Goal: Transaction & Acquisition: Purchase product/service

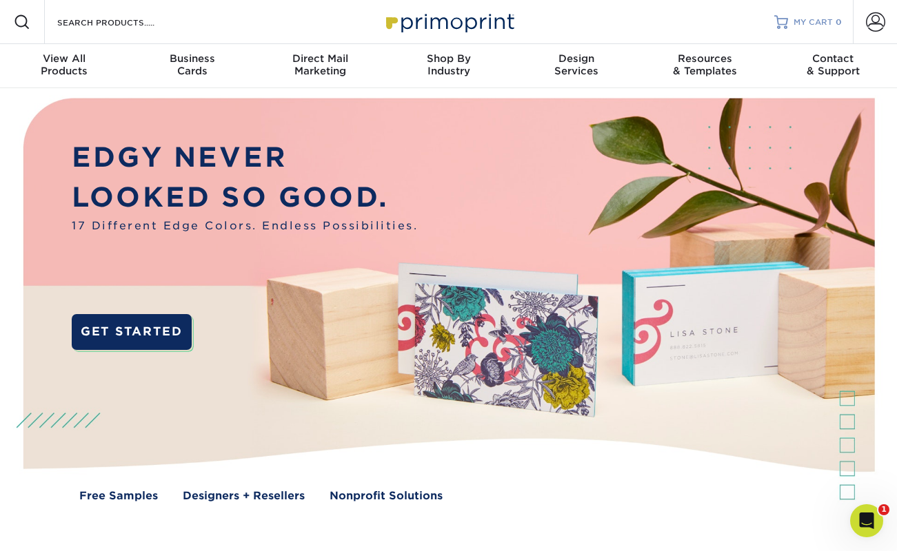
click at [823, 27] on span "MY CART" at bounding box center [812, 23] width 39 height 12
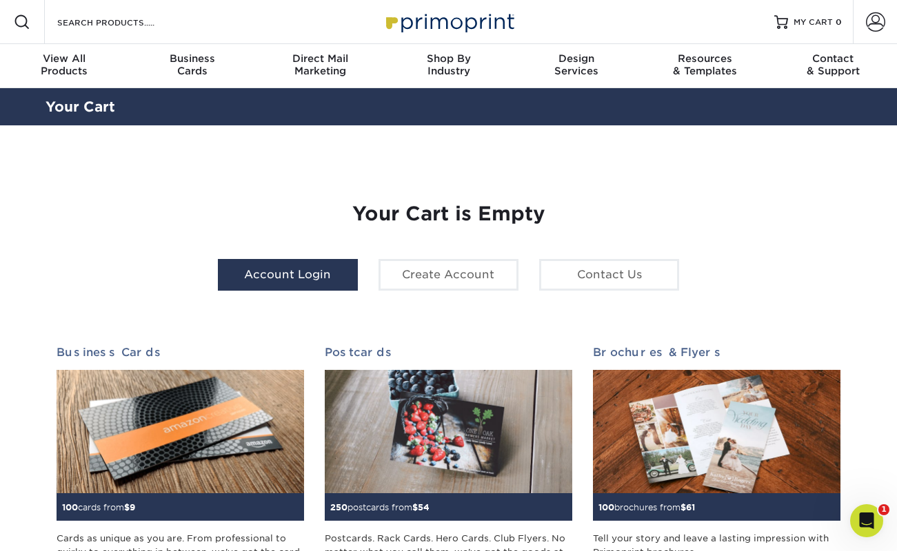
click at [301, 276] on link "Account Login" at bounding box center [288, 275] width 140 height 32
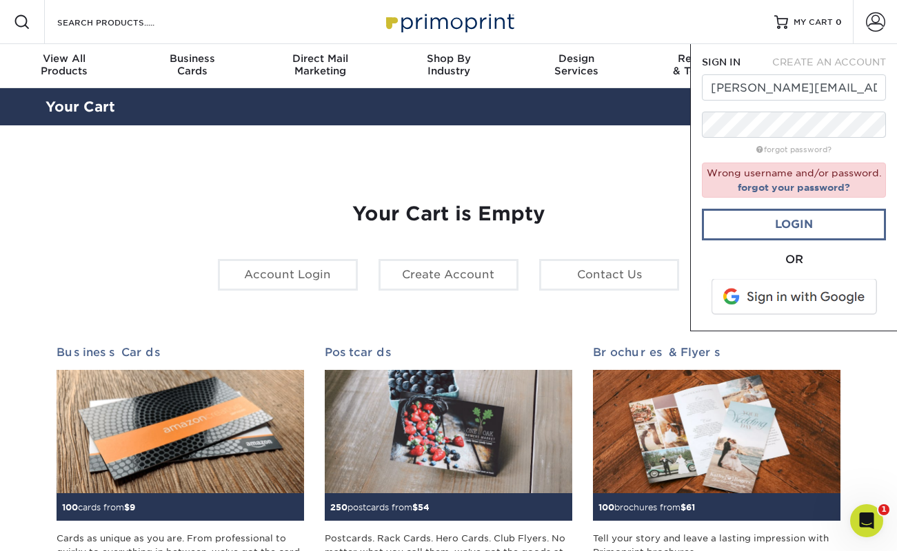
click at [809, 232] on link "Login" at bounding box center [794, 225] width 184 height 32
click at [800, 224] on link "Login" at bounding box center [794, 225] width 184 height 32
click at [796, 138] on form "SIGN IN CREATE AN ACCOUNT gracie.thompson@epicb.com forgot password? Wrong user…" at bounding box center [794, 187] width 184 height 265
click at [797, 223] on link "Login" at bounding box center [794, 225] width 184 height 32
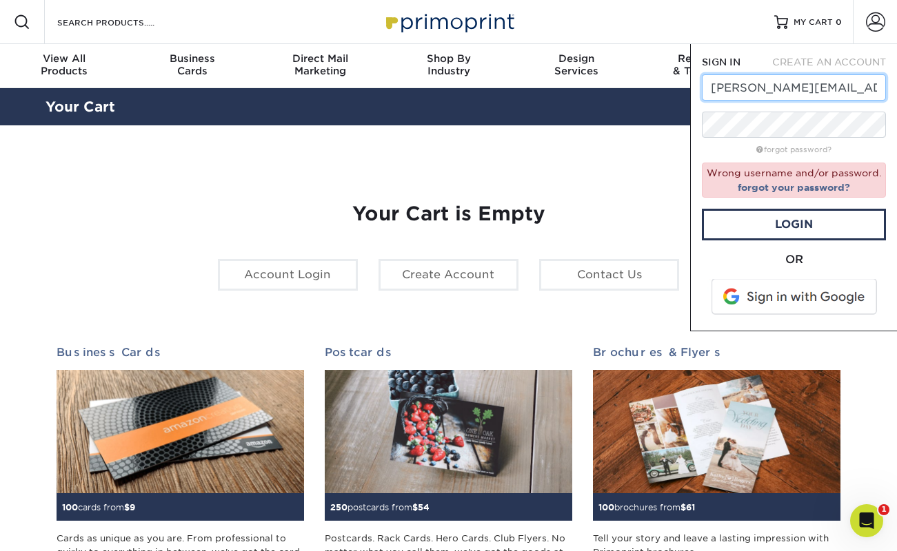
click at [738, 89] on input "gracie.thompson@epicb.com" at bounding box center [794, 87] width 184 height 26
drag, startPoint x: 849, startPoint y: 88, endPoint x: 822, endPoint y: 88, distance: 27.6
click at [822, 88] on input "gracie.thompson@epicb.com" at bounding box center [794, 87] width 184 height 26
type input "gracie.thompson@agaveandrye.com"
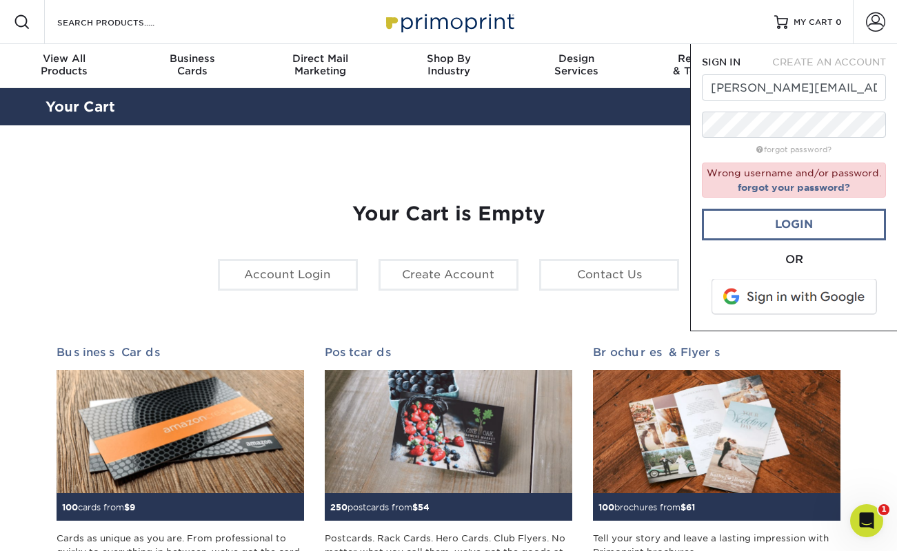
click at [802, 217] on link "Login" at bounding box center [794, 225] width 184 height 32
click at [656, 156] on section "YOUR CART Empty Cart Your Cart is Empty Account Login Create Account Contact Us…" at bounding box center [448, 435] width 897 height 621
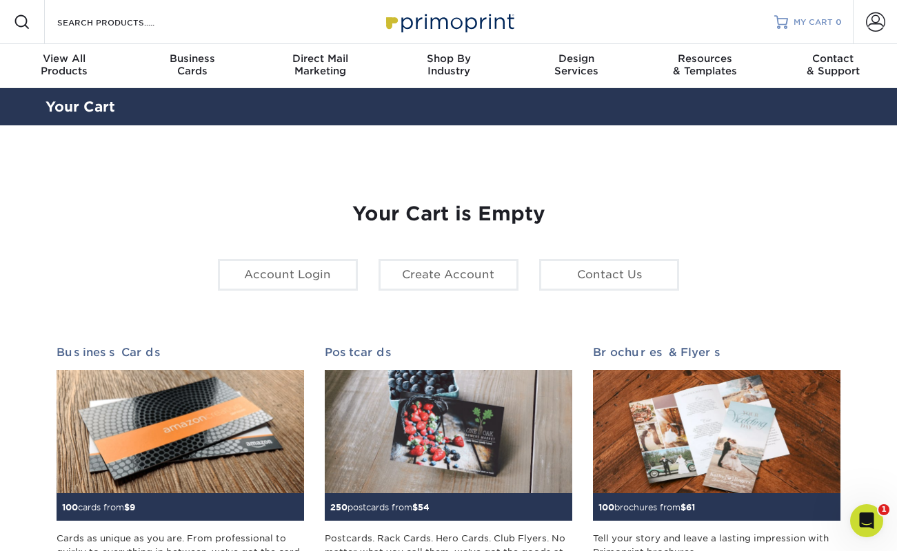
click at [823, 17] on span "MY CART" at bounding box center [812, 23] width 39 height 12
click at [876, 29] on span at bounding box center [875, 21] width 19 height 19
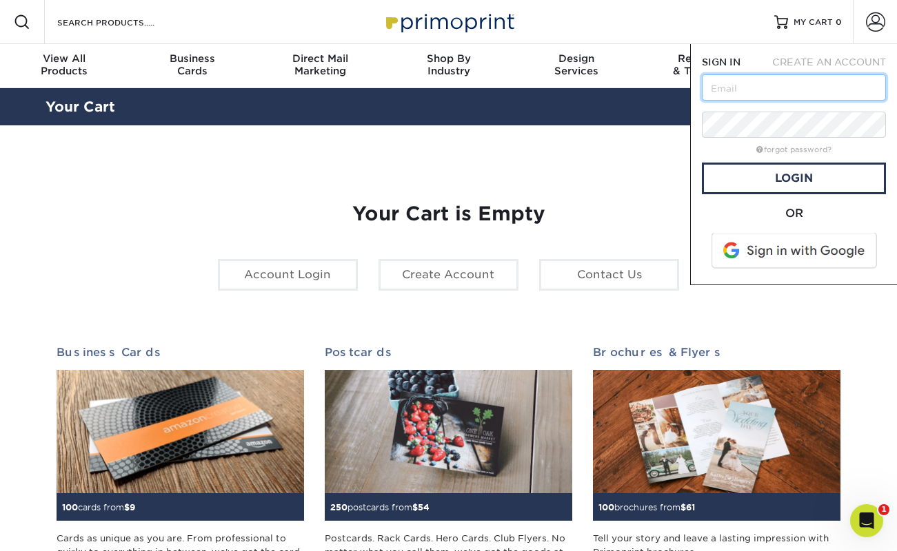
click at [745, 84] on input "text" at bounding box center [794, 87] width 184 height 26
click at [780, 92] on input "gracie.thompson@epicb.com" at bounding box center [794, 87] width 184 height 26
type input "andrew"
drag, startPoint x: 744, startPoint y: 88, endPoint x: 691, endPoint y: 88, distance: 53.8
click at [691, 88] on div "SIGN IN CREATE AN ACCOUNT andrew forgot password? All fields are required. Logi…" at bounding box center [793, 164] width 207 height 241
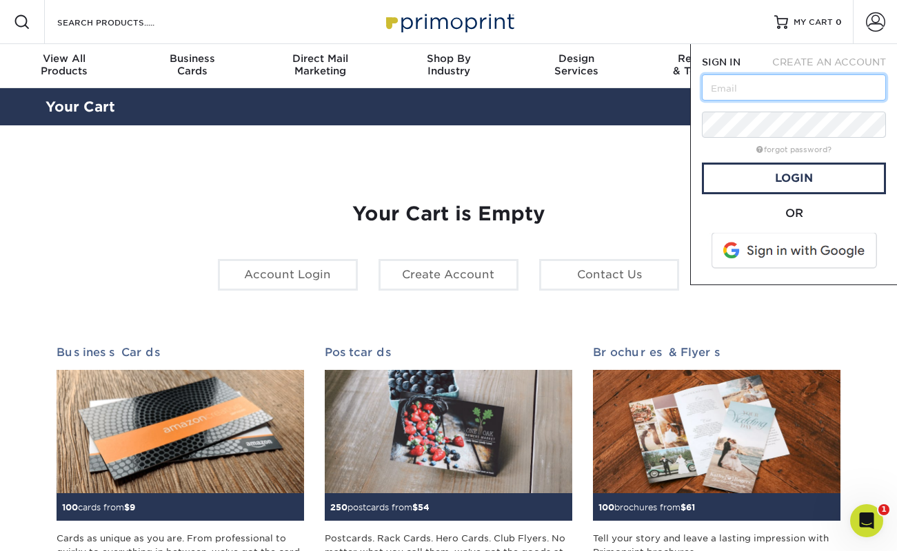
click at [720, 90] on input "text" at bounding box center [794, 87] width 184 height 26
type input "gracie.thompson@epicb.com"
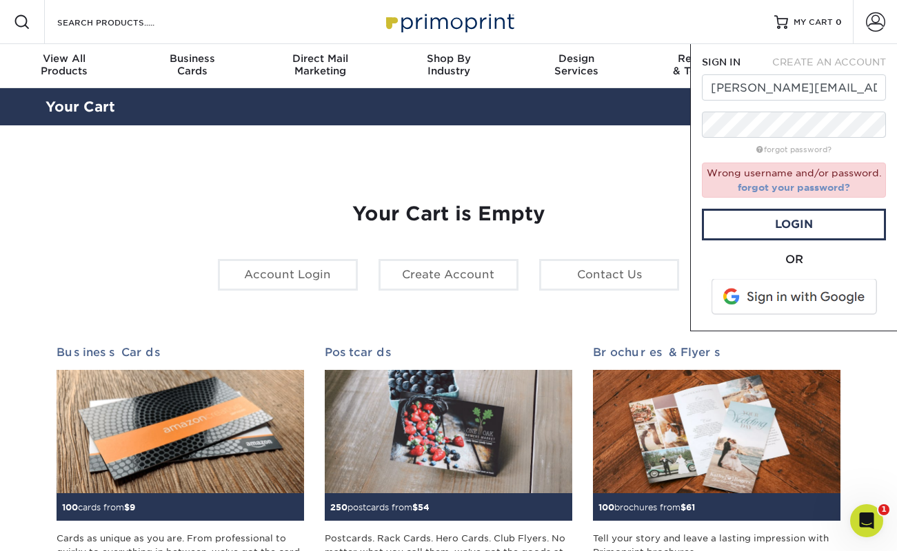
click at [801, 188] on link "forgot your password?" at bounding box center [794, 187] width 112 height 11
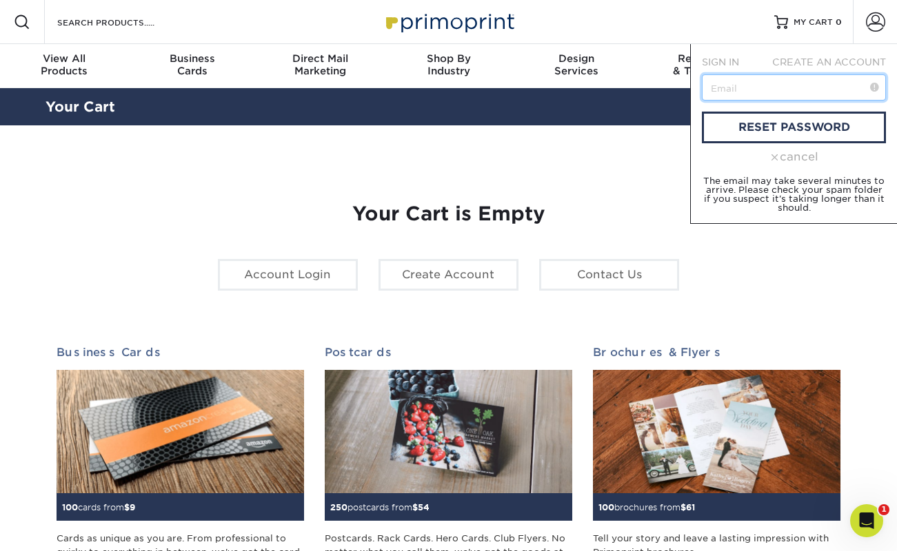
click at [752, 85] on input "text" at bounding box center [794, 87] width 184 height 26
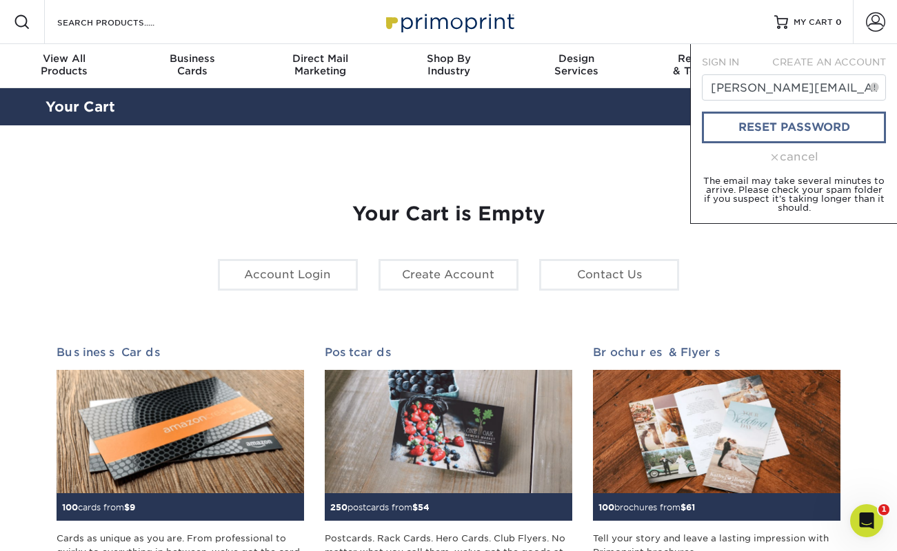
click at [764, 130] on link "reset password" at bounding box center [794, 128] width 184 height 32
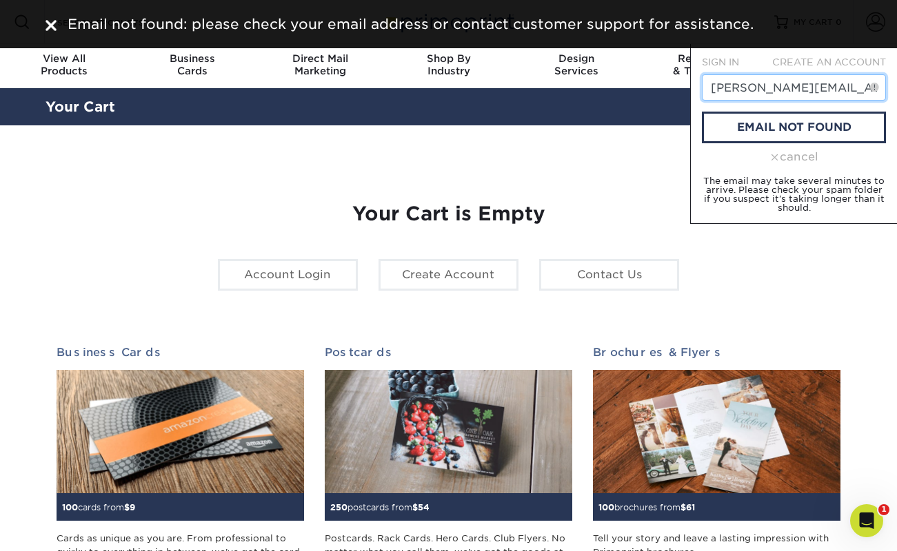
click at [826, 83] on input "gracie.thompson@epicb.com" at bounding box center [794, 87] width 184 height 26
drag, startPoint x: 821, startPoint y: 84, endPoint x: 849, endPoint y: 85, distance: 27.6
click at [849, 85] on input "gracie.thompson@epicb.com" at bounding box center [794, 87] width 184 height 26
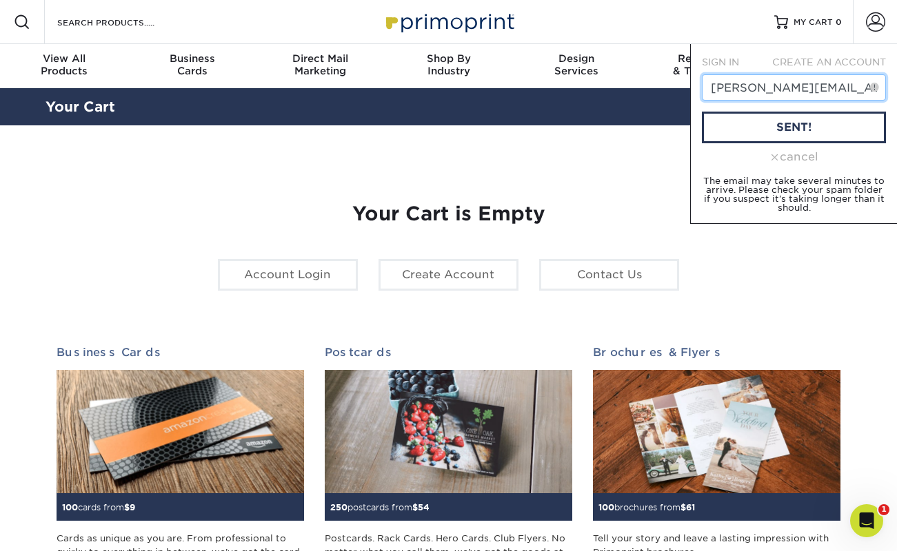
type input "[PERSON_NAME][EMAIL_ADDRESS][PERSON_NAME][DOMAIN_NAME]"
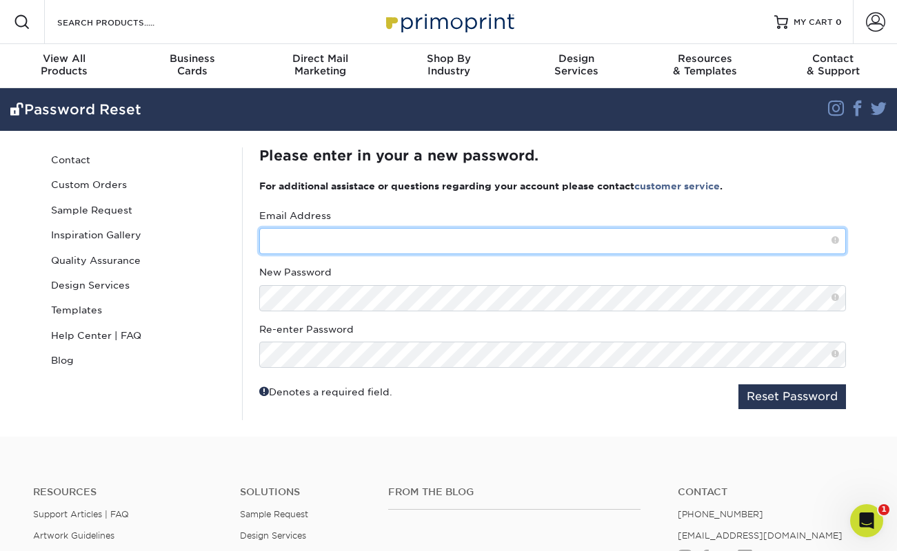
click at [369, 241] on input "text" at bounding box center [552, 241] width 587 height 26
type input "[PERSON_NAME][EMAIL_ADDRESS][PERSON_NAME][DOMAIN_NAME]"
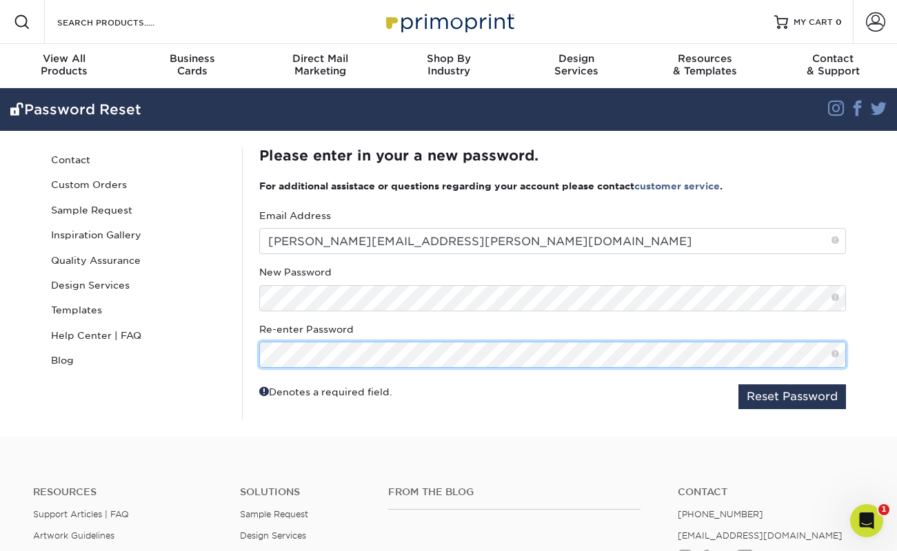
click at [791, 396] on button "Reset Password" at bounding box center [792, 397] width 108 height 25
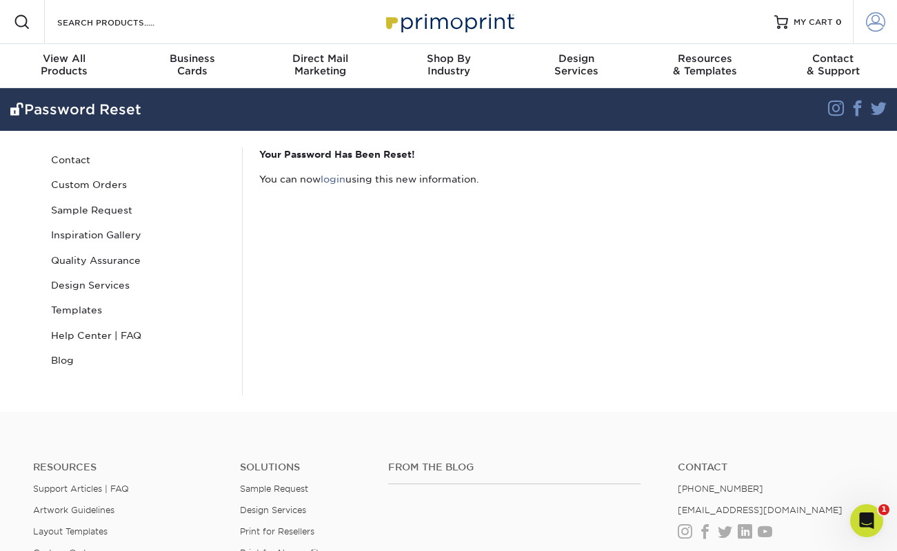
click at [874, 27] on span at bounding box center [875, 21] width 19 height 19
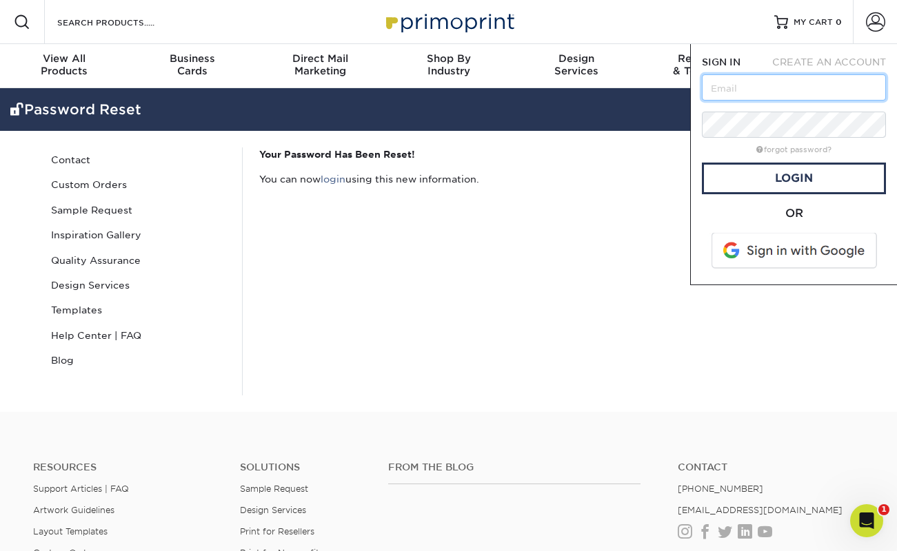
click at [760, 89] on input "text" at bounding box center [794, 87] width 184 height 26
type input "gracie.thompson@agaveandrye.com"
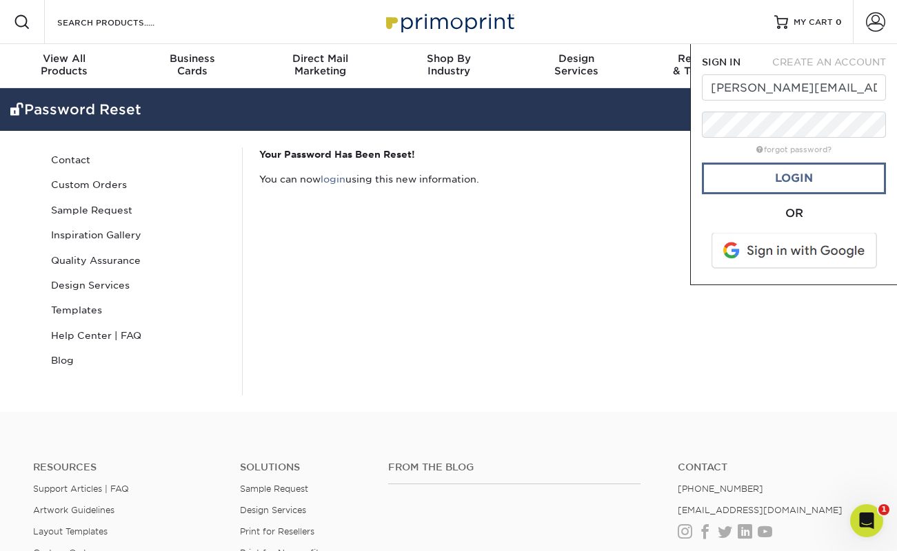
click at [797, 183] on link "Login" at bounding box center [794, 179] width 184 height 32
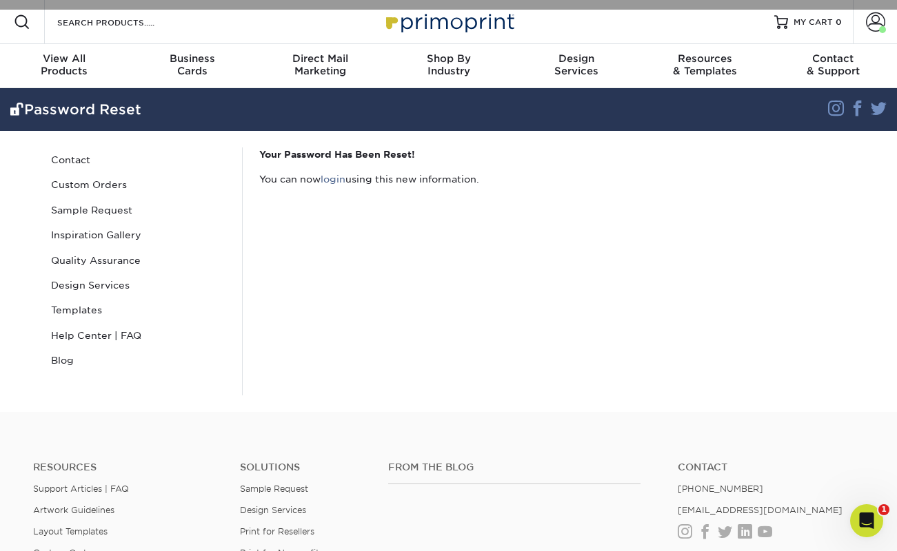
click at [486, 157] on p "Your Password Has Been Reset!" at bounding box center [552, 155] width 587 height 14
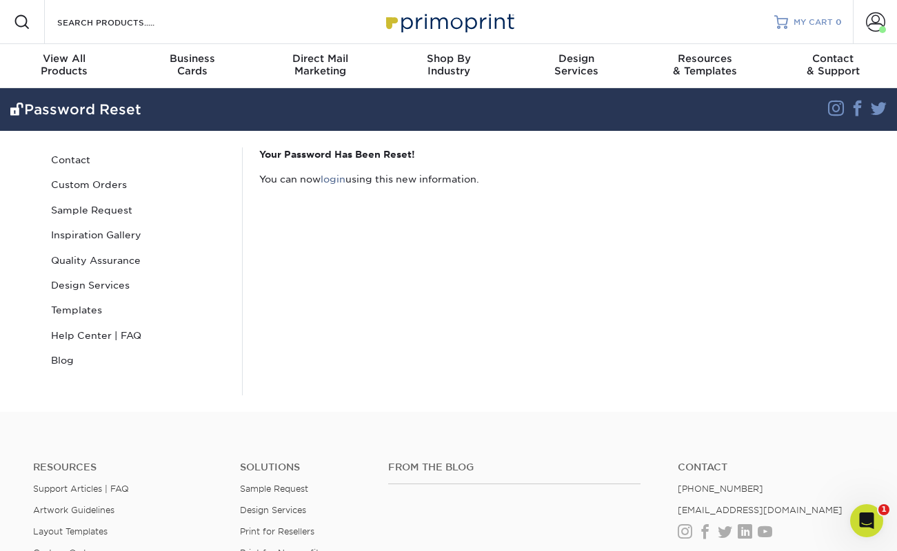
click at [834, 24] on div "MY CART 0" at bounding box center [817, 23] width 48 height 12
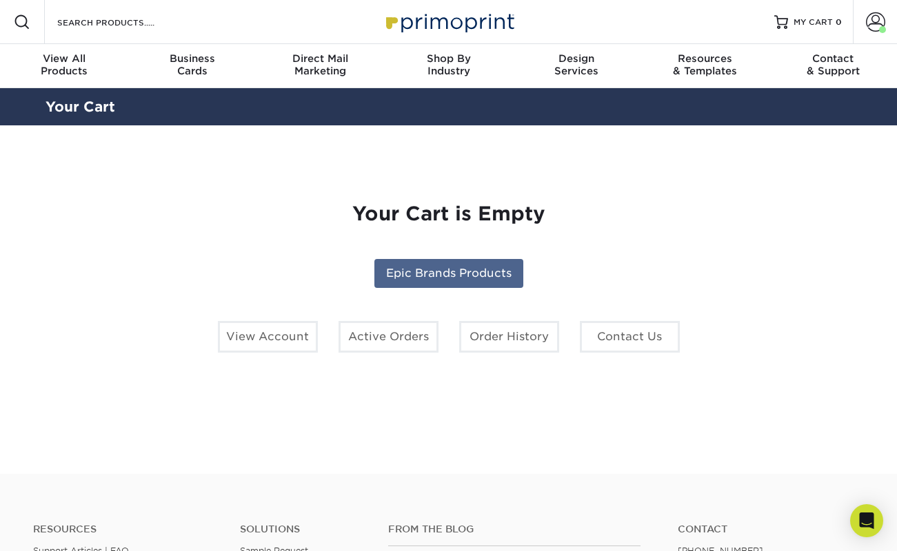
click at [495, 280] on link "Epic Brands Products" at bounding box center [448, 273] width 149 height 29
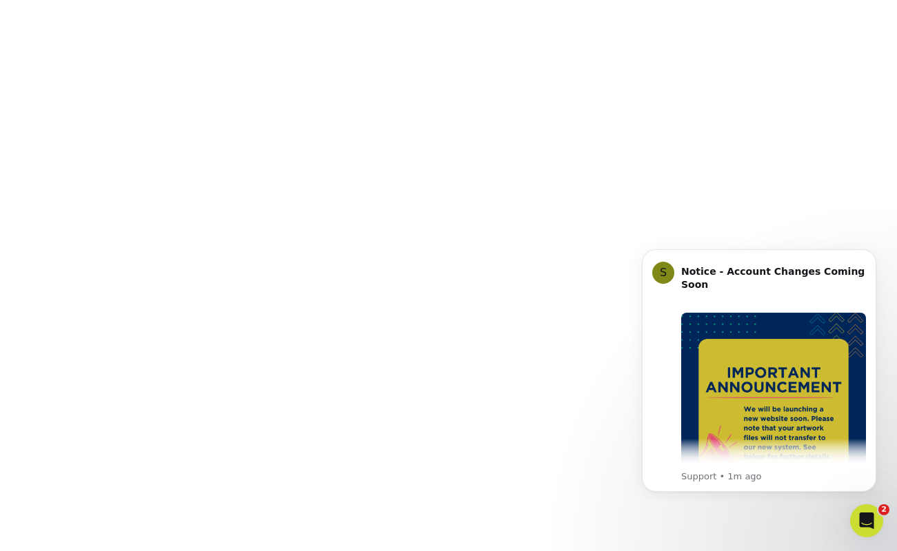
scroll to position [210, 0]
click at [629, 429] on body "S Notice - Account Changes Coming Soon ​ Past Order Files Will Not Transfer: Wh…" at bounding box center [759, 369] width 265 height 252
click at [871, 253] on icon "Dismiss notification" at bounding box center [873, 254] width 8 height 8
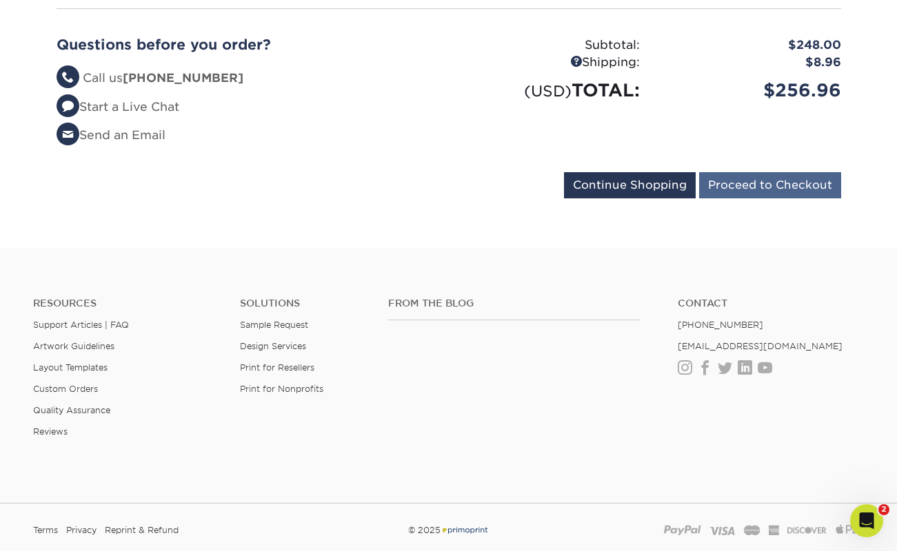
scroll to position [487, 0]
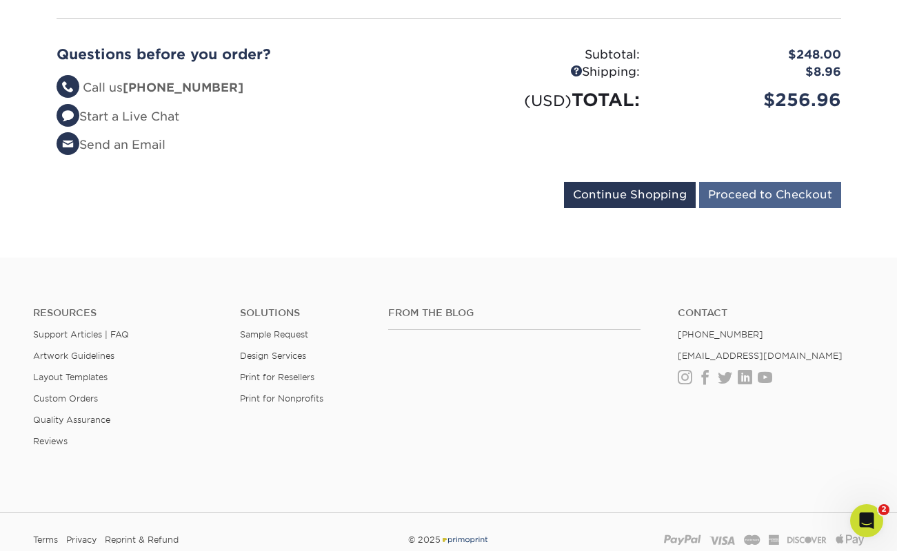
click at [749, 196] on input "Proceed to Checkout" at bounding box center [770, 195] width 142 height 26
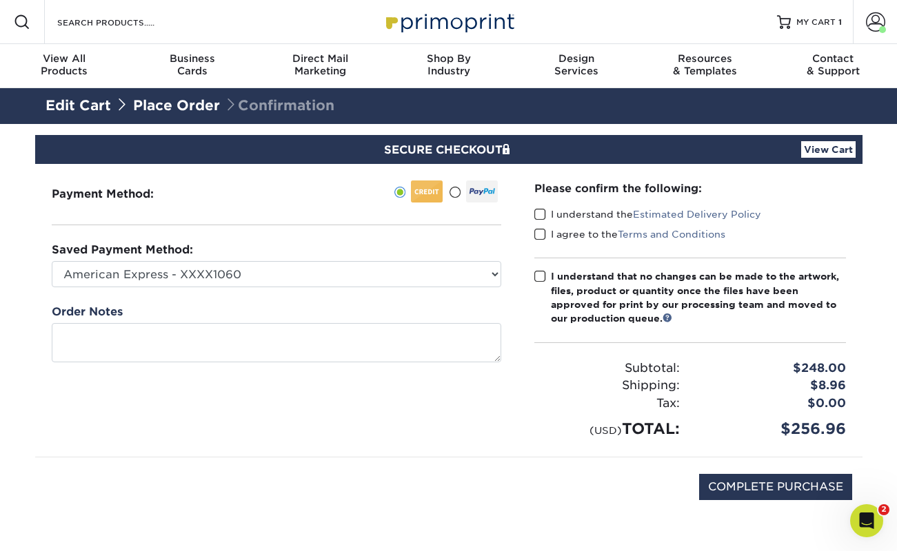
click at [542, 214] on span at bounding box center [540, 214] width 12 height 13
click at [0, 0] on input "I understand the Estimated Delivery Policy" at bounding box center [0, 0] width 0 height 0
click at [544, 233] on span at bounding box center [540, 234] width 12 height 13
click at [0, 0] on input "I agree to the Terms and Conditions" at bounding box center [0, 0] width 0 height 0
click at [544, 276] on span at bounding box center [540, 276] width 12 height 13
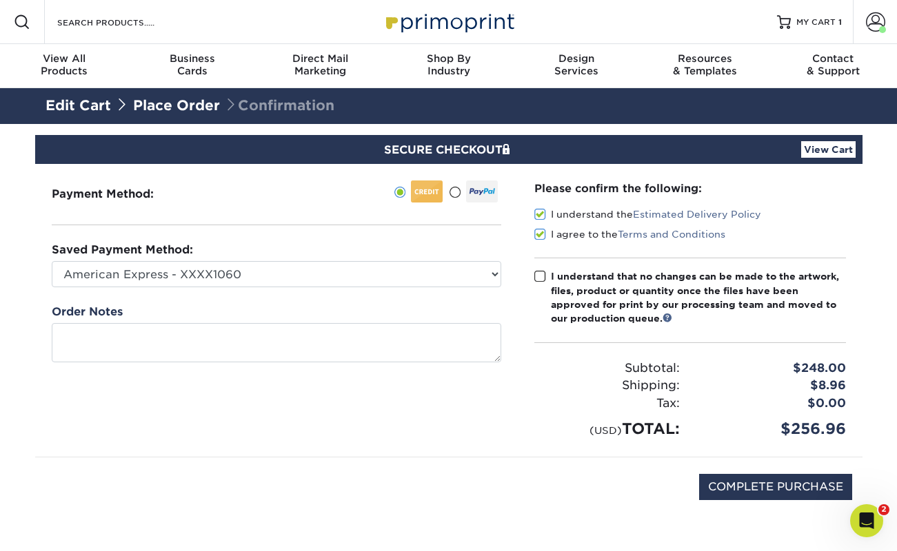
click at [0, 0] on input "I understand that no changes can be made to the artwork, files, product or quan…" at bounding box center [0, 0] width 0 height 0
click at [802, 484] on input "COMPLETE PURCHASE" at bounding box center [775, 487] width 153 height 26
type input "COMPLETE PURCHASE"
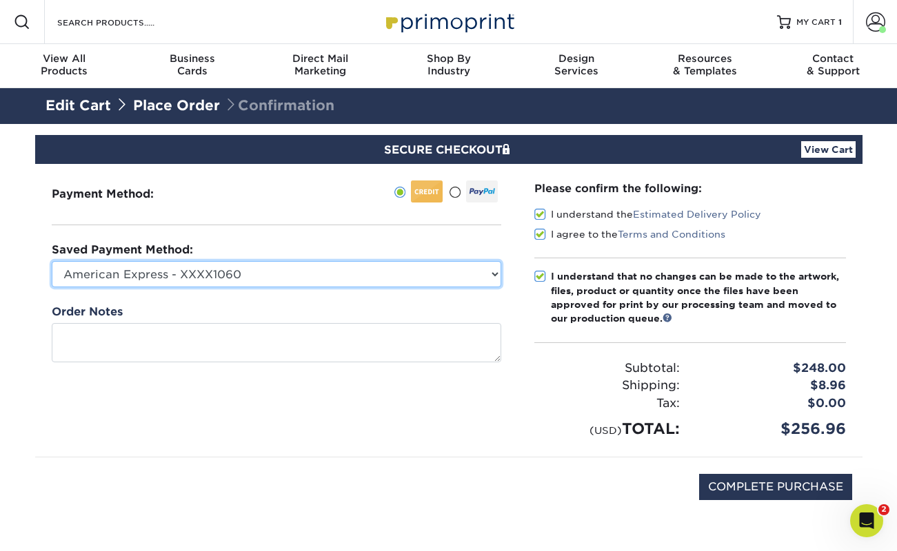
select select "73162"
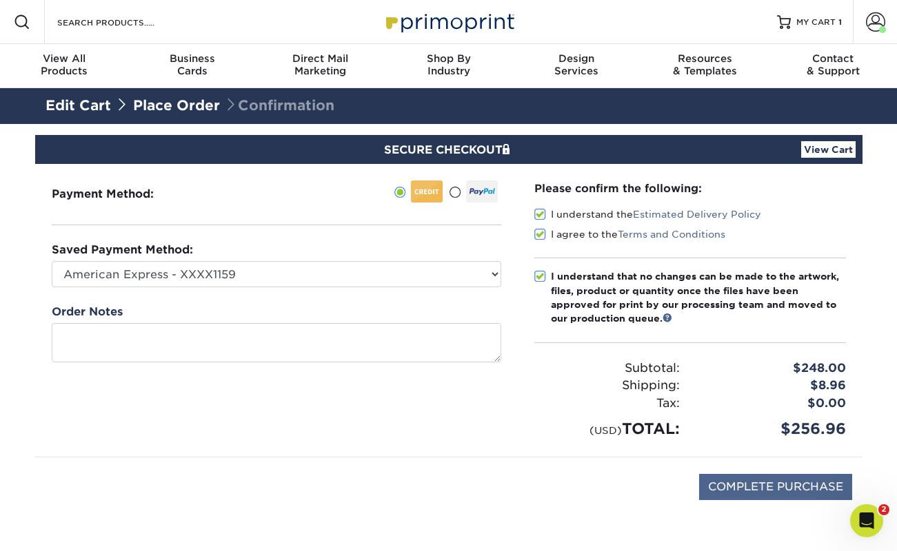
click at [740, 485] on input "COMPLETE PURCHASE" at bounding box center [775, 487] width 153 height 26
type input "PROCESSING, PLEASE WAIT..."
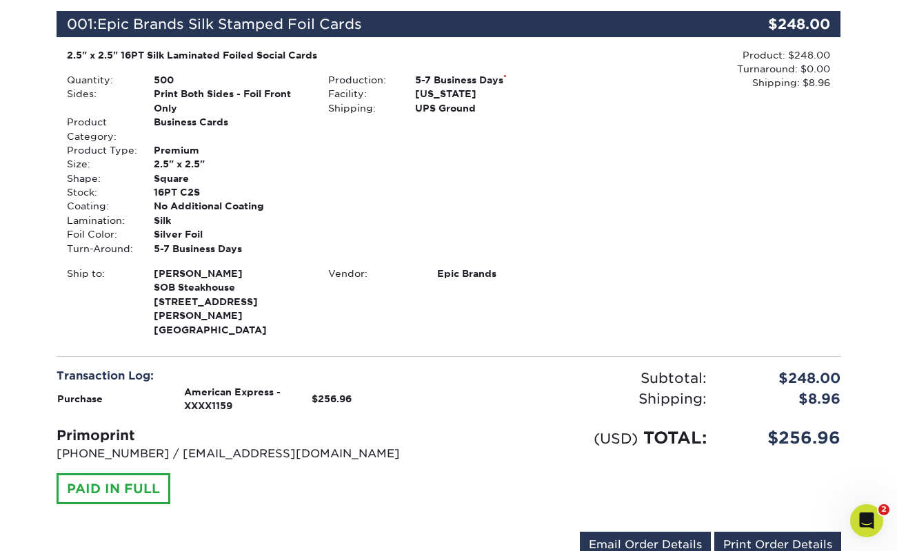
scroll to position [308, 0]
